Goal: Task Accomplishment & Management: Manage account settings

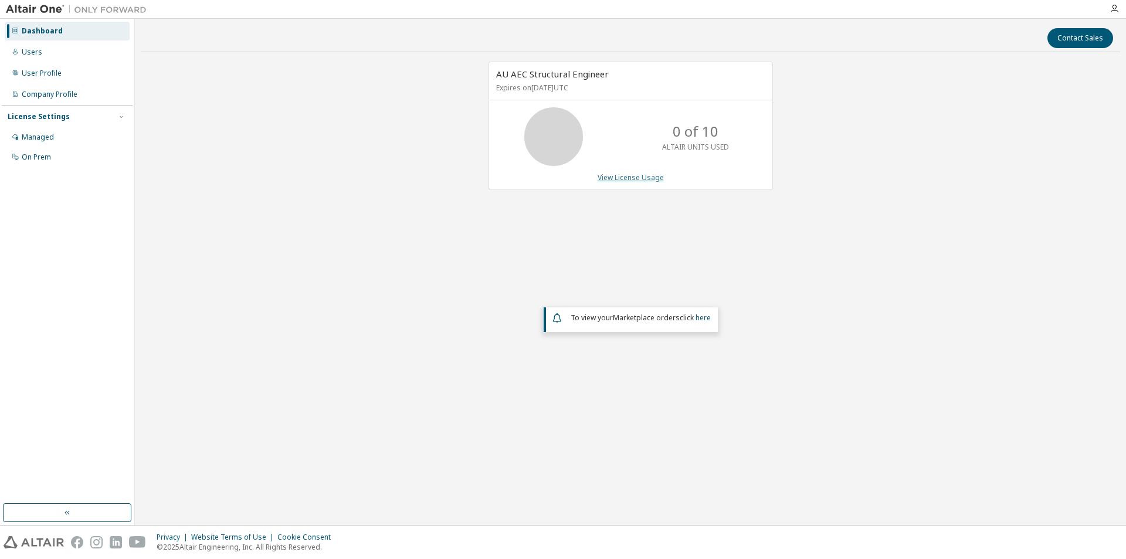
click at [627, 179] on link "View License Usage" at bounding box center [630, 177] width 66 height 10
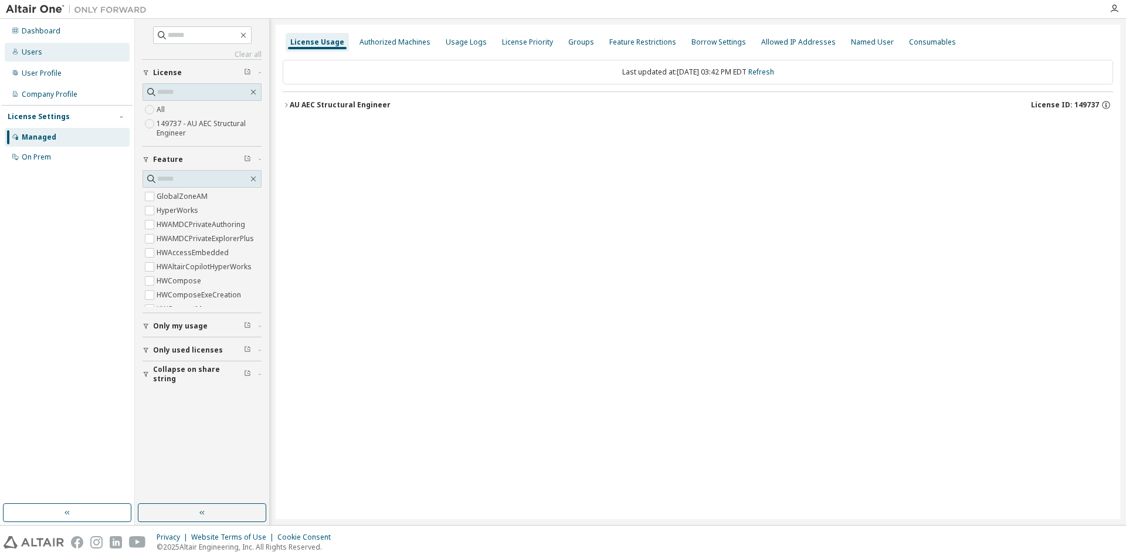
click at [45, 54] on div "Users" at bounding box center [67, 52] width 125 height 19
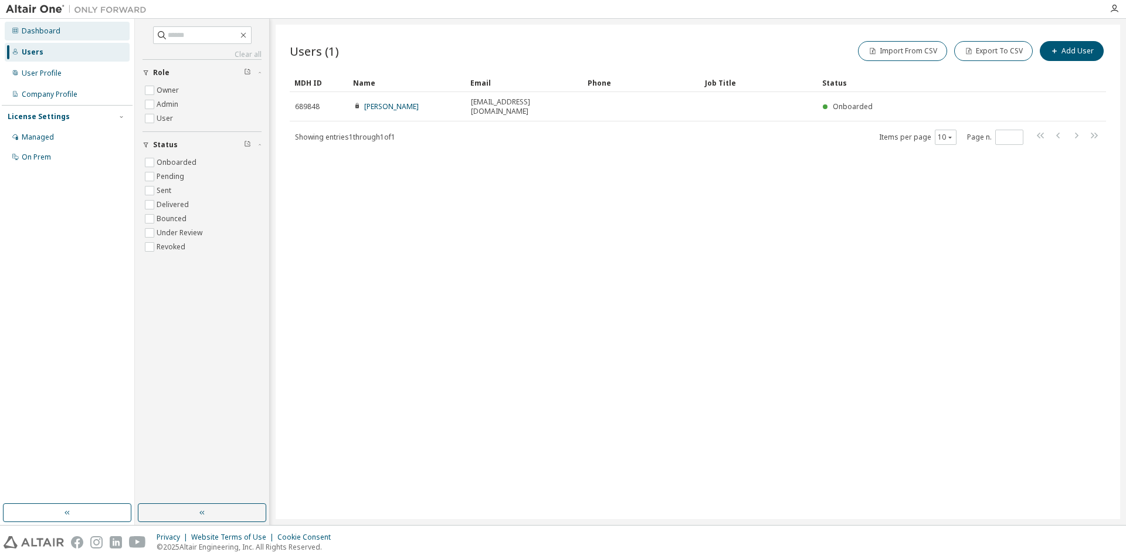
click at [43, 32] on div "Dashboard" at bounding box center [41, 30] width 39 height 9
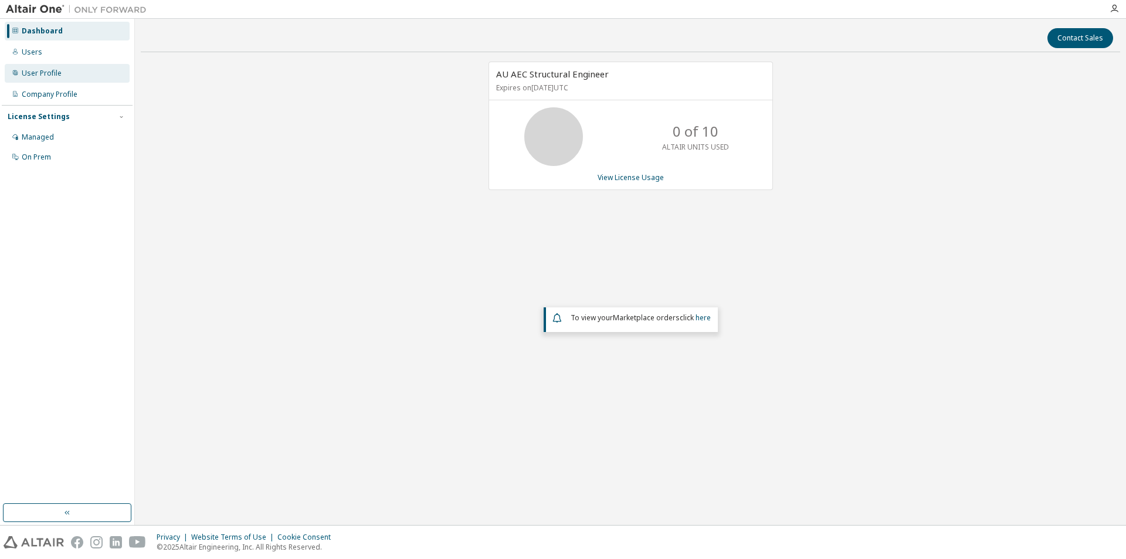
click at [32, 73] on div "User Profile" at bounding box center [42, 73] width 40 height 9
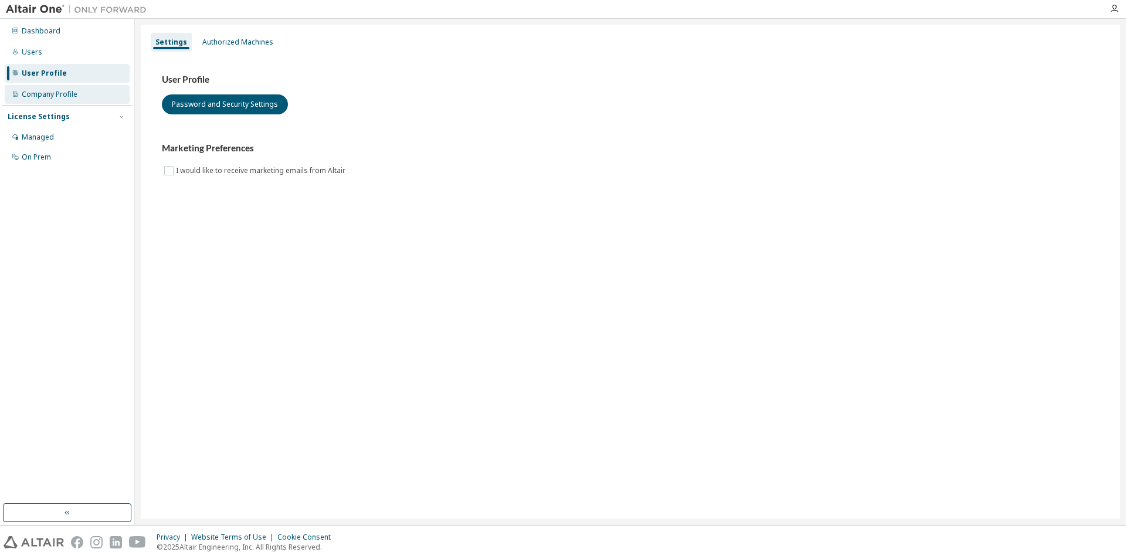
click at [35, 94] on div "Company Profile" at bounding box center [50, 94] width 56 height 9
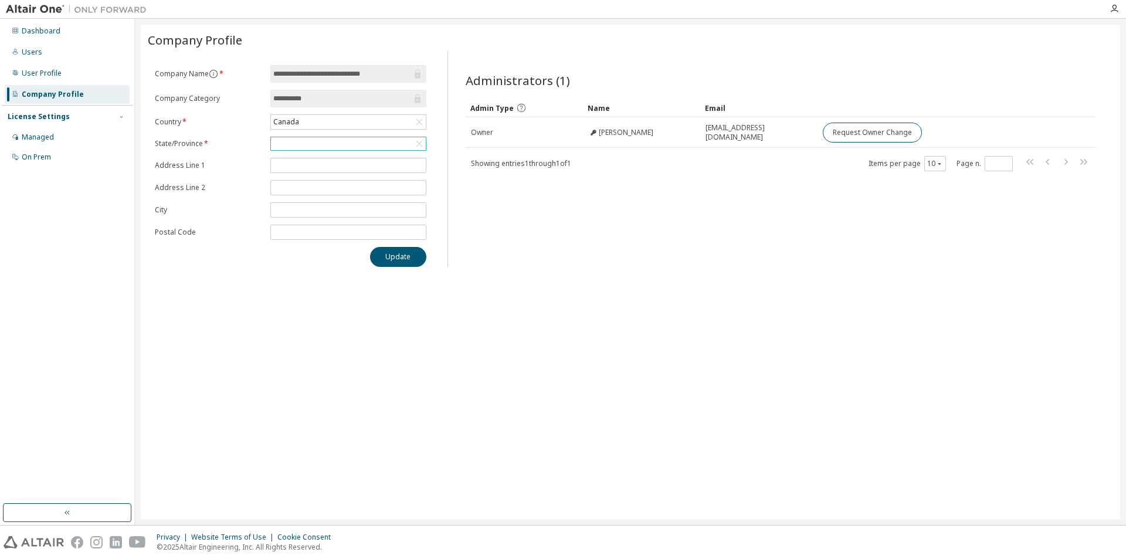
click at [288, 143] on div at bounding box center [348, 143] width 155 height 13
click at [369, 184] on li "[GEOGRAPHIC_DATA]" at bounding box center [347, 181] width 152 height 15
click at [400, 264] on button "Update" at bounding box center [398, 258] width 56 height 20
click at [39, 54] on div "Users" at bounding box center [32, 51] width 21 height 9
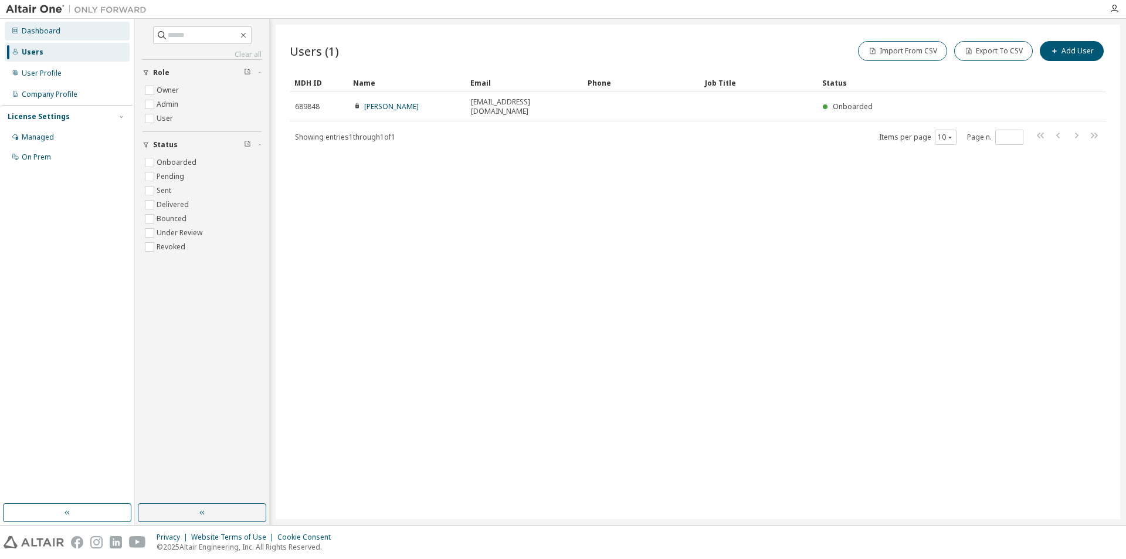
click at [42, 26] on div "Dashboard" at bounding box center [41, 30] width 39 height 9
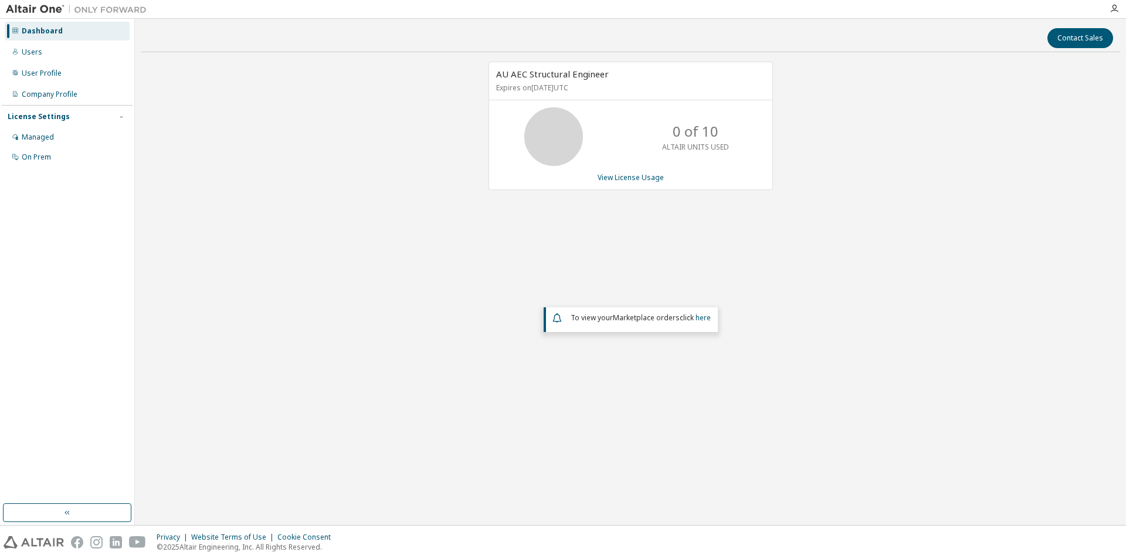
click at [62, 115] on div "License Settings" at bounding box center [39, 116] width 62 height 9
click at [57, 121] on div "License Settings" at bounding box center [67, 116] width 119 height 11
click at [42, 139] on div "Managed" at bounding box center [38, 137] width 32 height 9
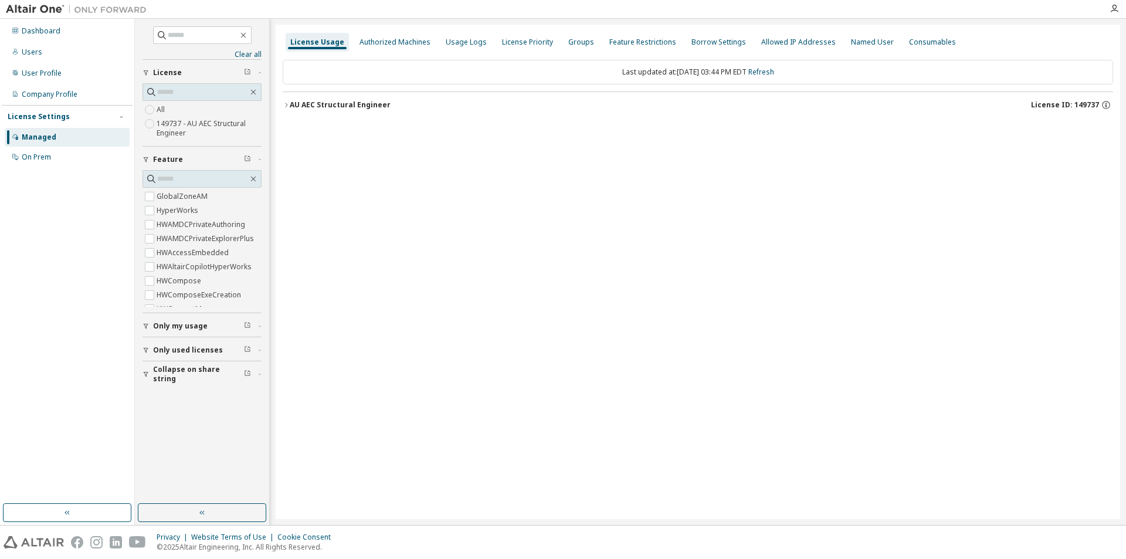
click at [328, 106] on div "AU AEC Structural Engineer" at bounding box center [340, 104] width 101 height 9
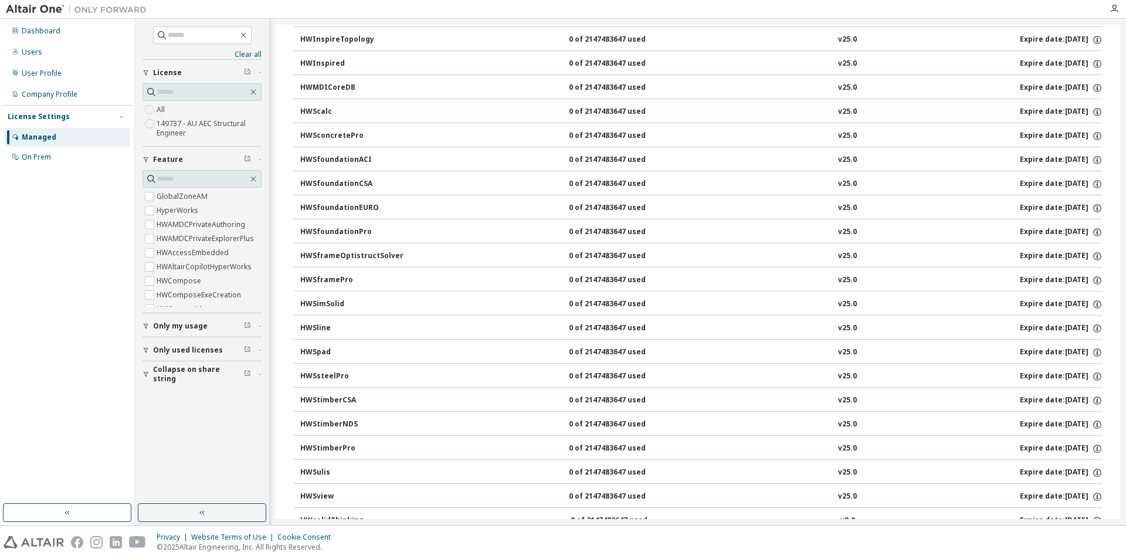
scroll to position [905, 0]
click at [330, 307] on div "HWSframePro" at bounding box center [353, 305] width 106 height 11
click at [330, 306] on div "HWSframePro" at bounding box center [353, 305] width 106 height 11
